Goal: Check status: Check status

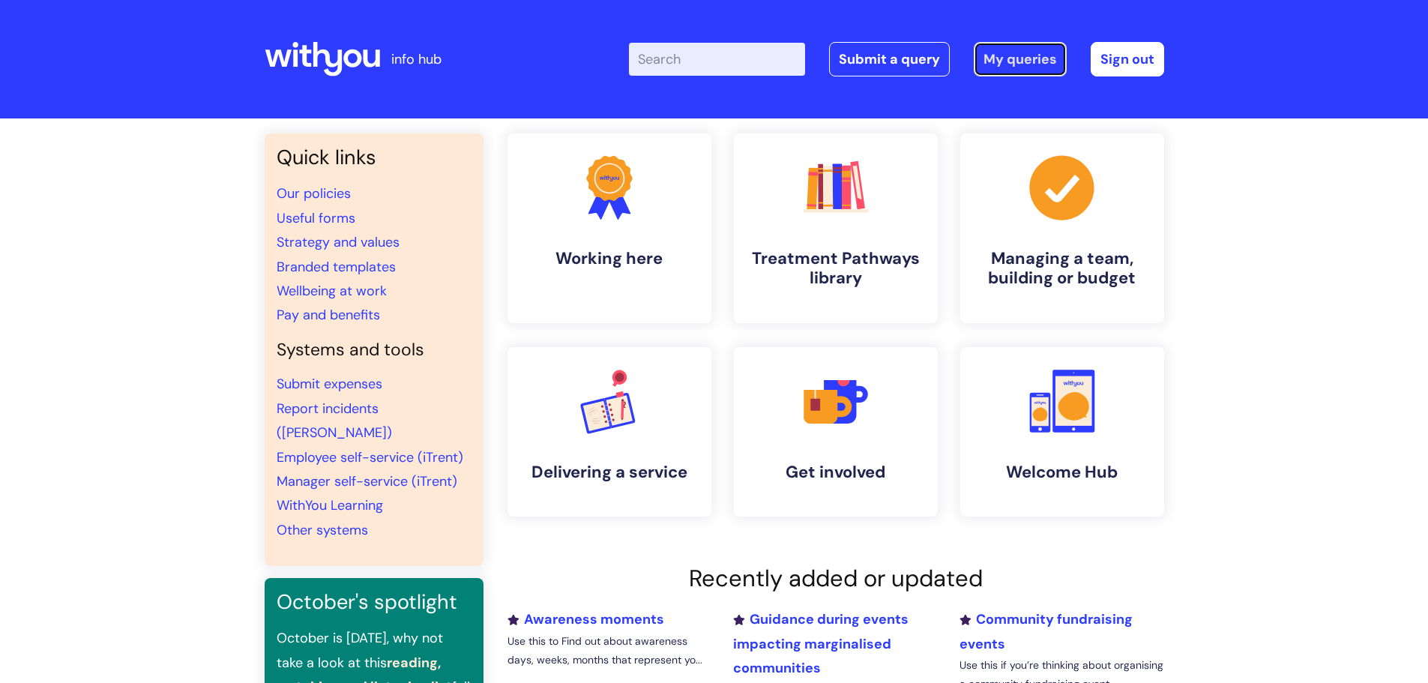
click at [1018, 58] on link "My queries" at bounding box center [1020, 59] width 93 height 34
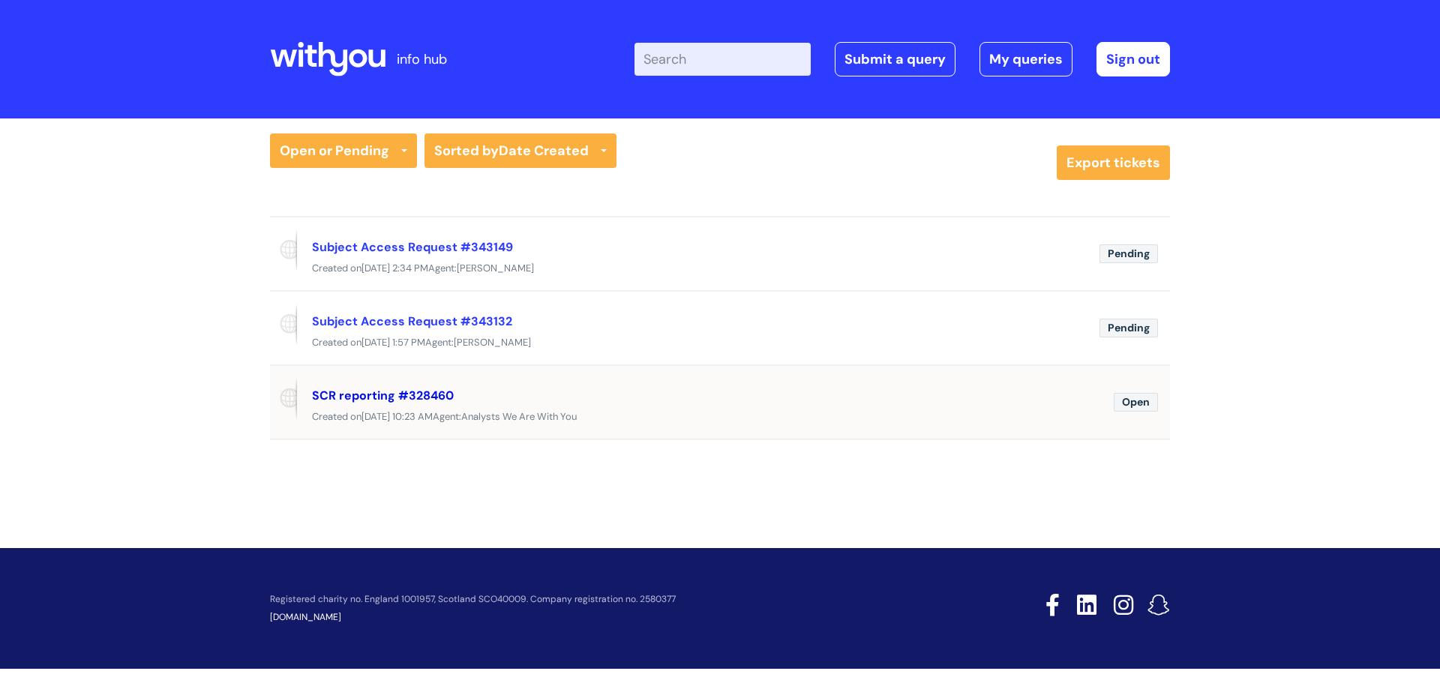
click at [394, 394] on link "SCR reporting #328460" at bounding box center [383, 396] width 142 height 16
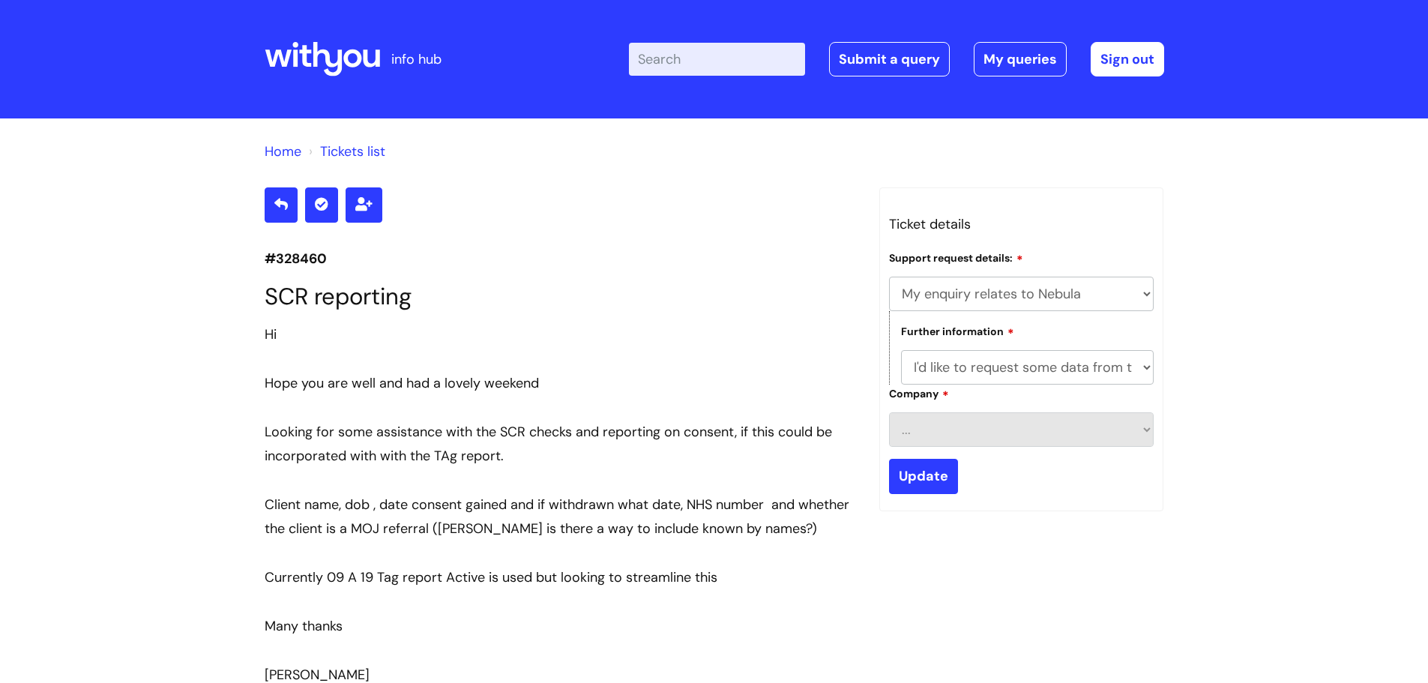
select select "My enquiry relates to Nebula"
select select "I'd like to request some data from the system"
click at [1035, 55] on link "My queries" at bounding box center [1020, 59] width 93 height 34
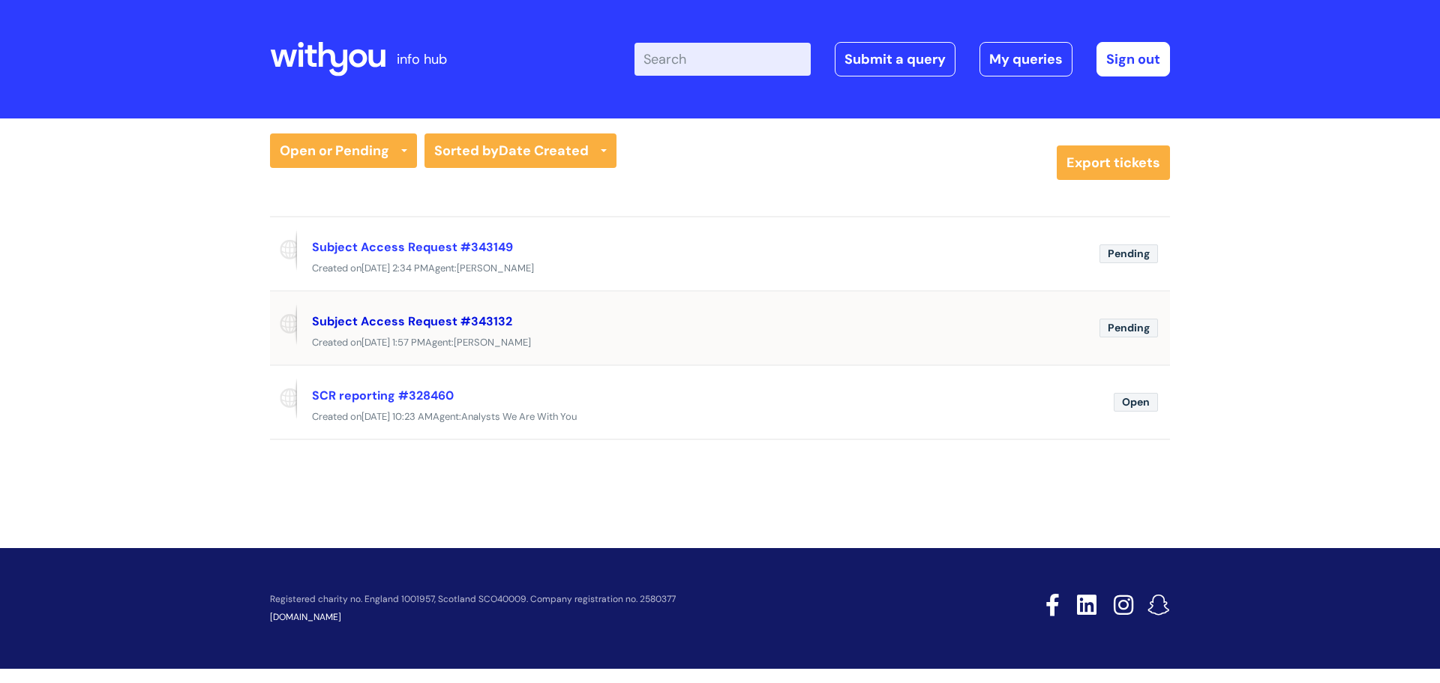
click at [457, 318] on link "Subject Access Request #343132" at bounding box center [412, 321] width 200 height 16
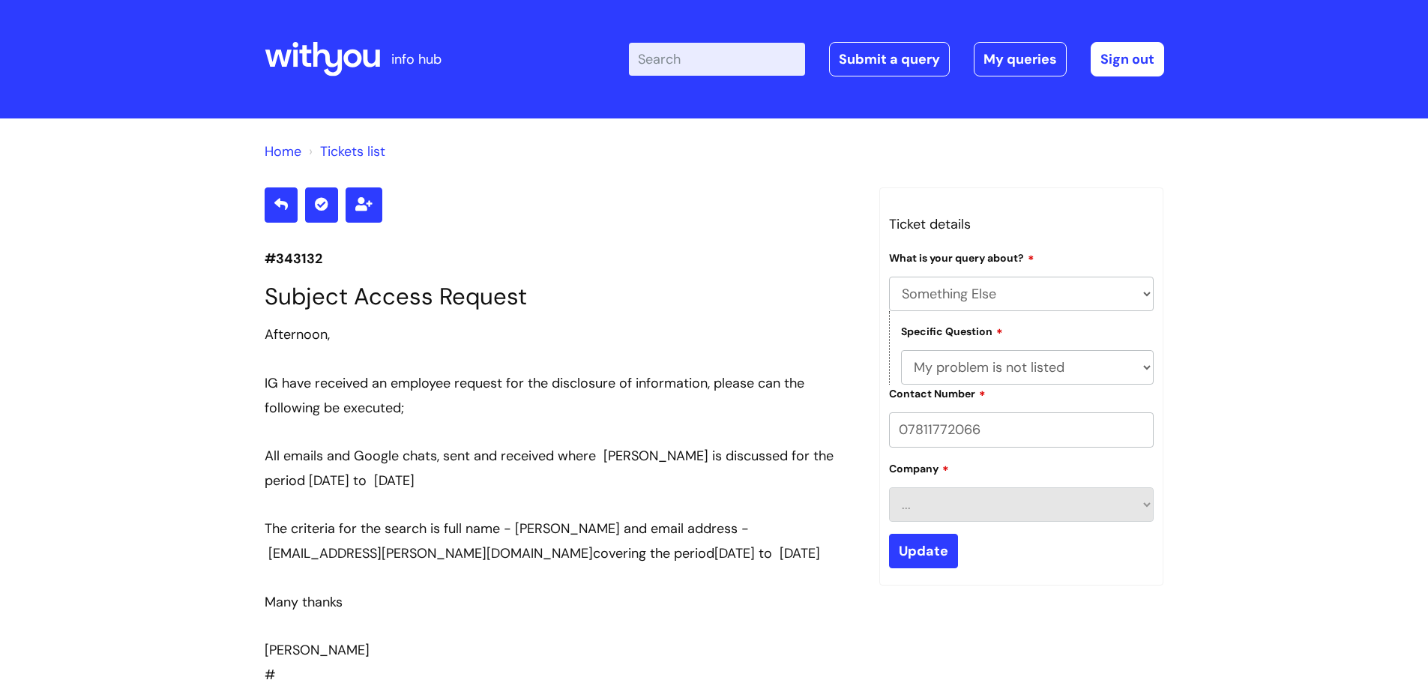
select select "Something Else"
select select "My problem is not listed"
